Goal: Check status: Check status

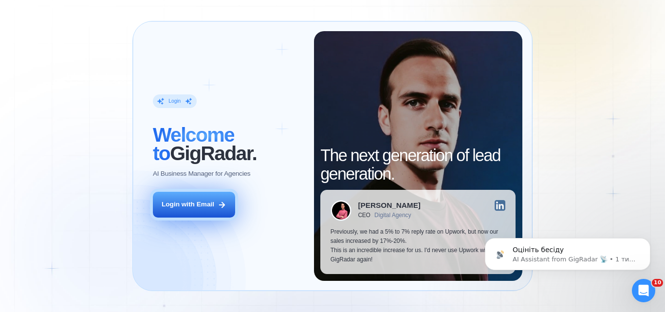
click at [189, 212] on button "Login with Email" at bounding box center [194, 205] width 82 height 26
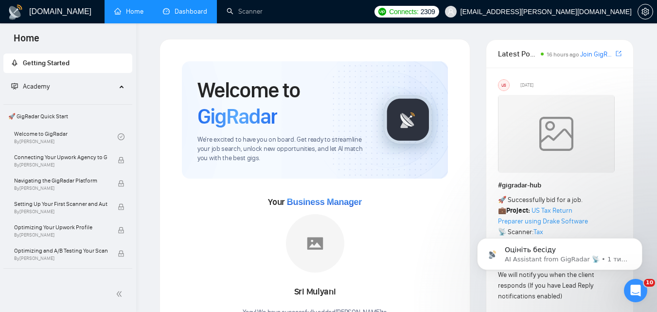
click at [187, 16] on link "Dashboard" at bounding box center [185, 11] width 44 height 8
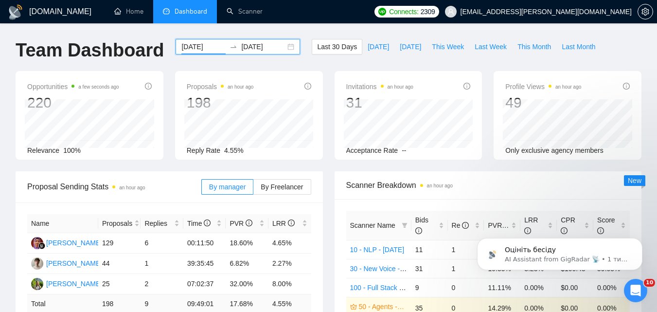
click at [205, 43] on input "2025-08-11" at bounding box center [203, 46] width 44 height 11
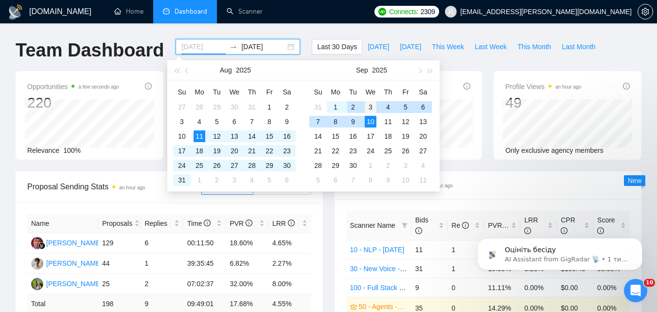
type input "2025-09-03"
click at [372, 108] on div "3" at bounding box center [371, 107] width 12 height 12
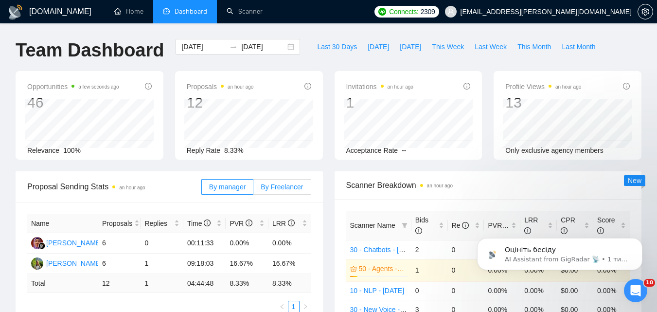
click at [281, 186] on span "By Freelancer" at bounding box center [282, 187] width 42 height 8
click at [254, 189] on input "By Freelancer" at bounding box center [254, 189] width 0 height 0
